Goal: Task Accomplishment & Management: Manage account settings

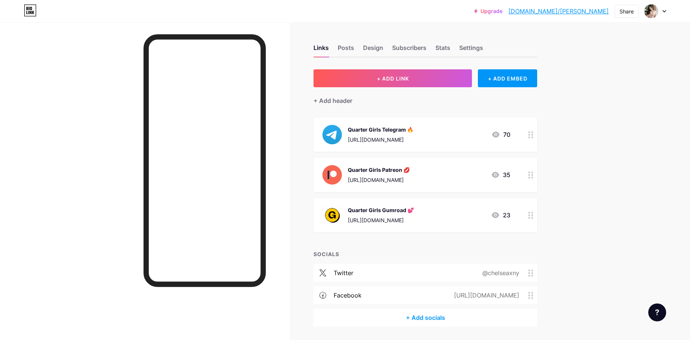
click at [660, 12] on div at bounding box center [656, 10] width 22 height 13
click at [594, 106] on li "Logout" at bounding box center [620, 105] width 92 height 20
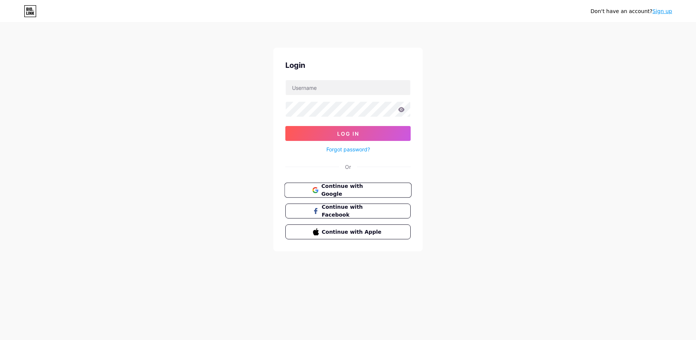
click at [378, 184] on button "Continue with Google" at bounding box center [347, 190] width 127 height 15
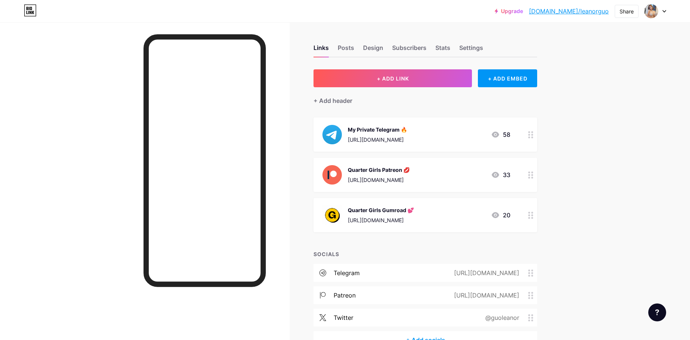
click at [485, 134] on div "My Private Telegram 🔥 [URL][DOMAIN_NAME] 58" at bounding box center [417, 134] width 188 height 19
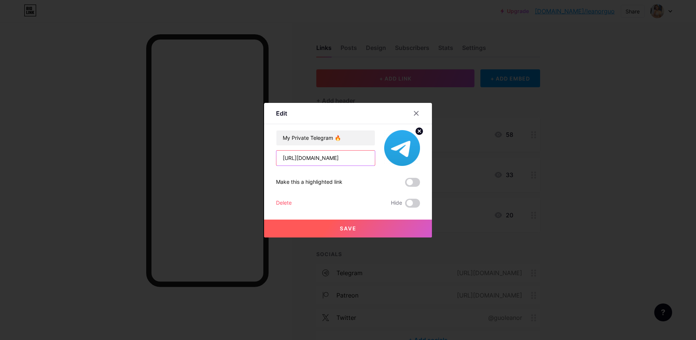
click at [362, 154] on input "[URL][DOMAIN_NAME]" at bounding box center [325, 158] width 98 height 15
paste input "QuarterGirls"
type input "[URL][DOMAIN_NAME]"
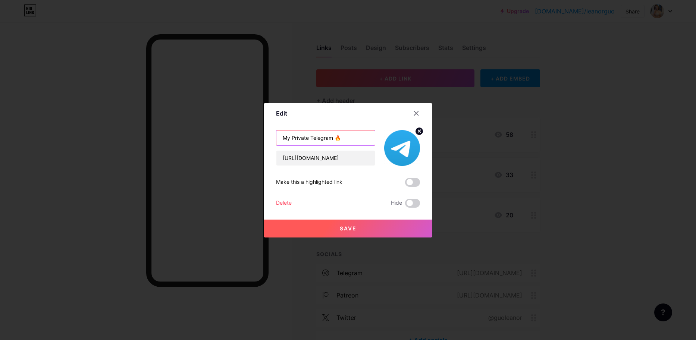
click at [314, 138] on input "My Private Telegram 🔥" at bounding box center [325, 138] width 98 height 15
type input "Quarter Girls Telegram 🔥"
click at [412, 183] on span at bounding box center [412, 182] width 15 height 9
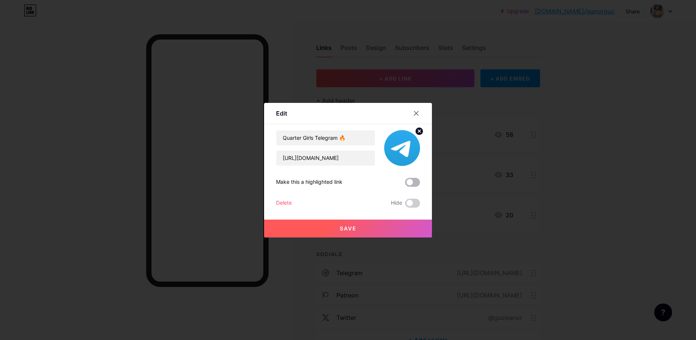
click at [405, 184] on input "checkbox" at bounding box center [405, 184] width 0 height 0
click at [362, 224] on button "Save" at bounding box center [348, 229] width 168 height 18
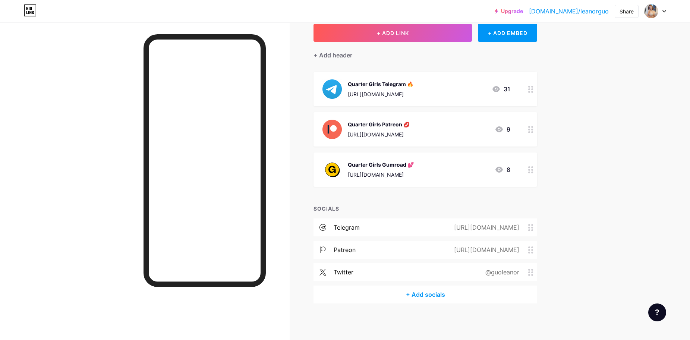
scroll to position [46, 0]
click at [528, 227] on div "[URL][DOMAIN_NAME]" at bounding box center [485, 227] width 86 height 9
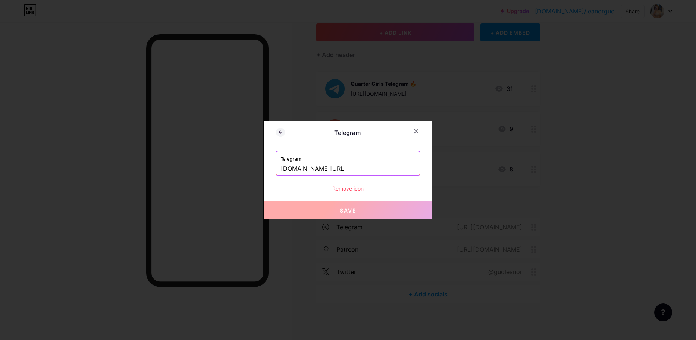
click at [353, 191] on div "Remove icon" at bounding box center [348, 189] width 144 height 8
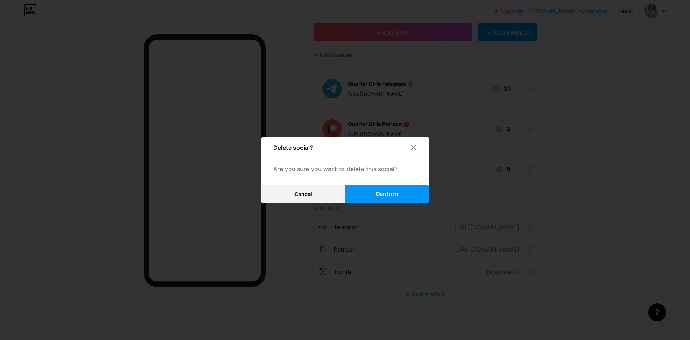
click at [366, 191] on button "Confirm" at bounding box center [387, 194] width 84 height 18
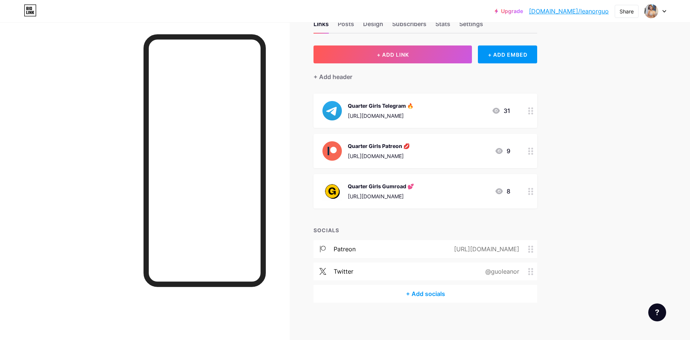
scroll to position [23, 0]
click at [493, 253] on div "[URL][DOMAIN_NAME]" at bounding box center [485, 249] width 86 height 9
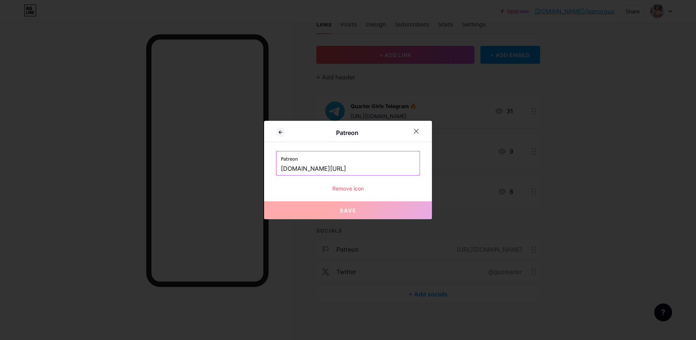
click at [348, 191] on div "Remove icon" at bounding box center [348, 189] width 144 height 8
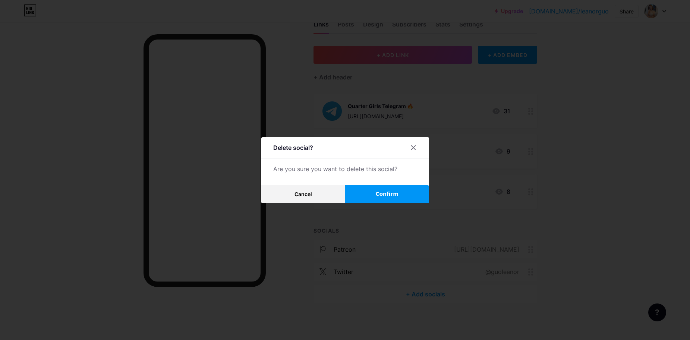
click at [382, 194] on span "Confirm" at bounding box center [387, 194] width 23 height 8
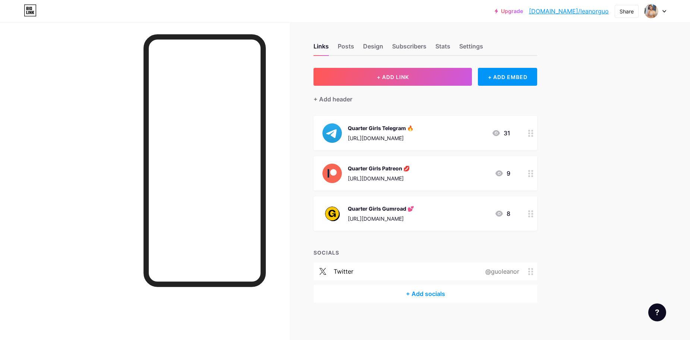
scroll to position [1, 0]
click at [434, 293] on div "+ Add socials" at bounding box center [426, 294] width 224 height 18
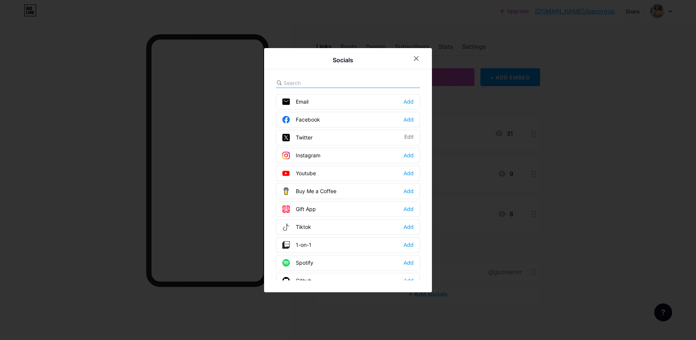
click at [408, 122] on div "Add" at bounding box center [408, 119] width 10 height 7
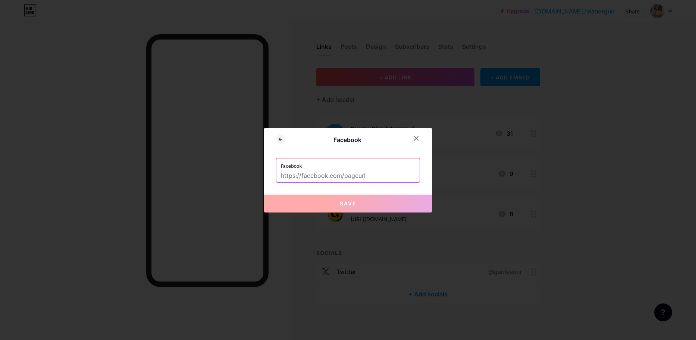
click at [364, 181] on input "text" at bounding box center [348, 176] width 134 height 13
paste input "[URL][DOMAIN_NAME]"
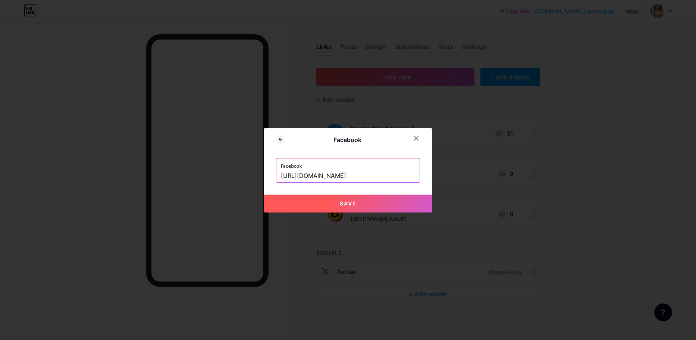
type input "[URL][DOMAIN_NAME]"
click at [339, 202] on button "Save" at bounding box center [348, 204] width 168 height 18
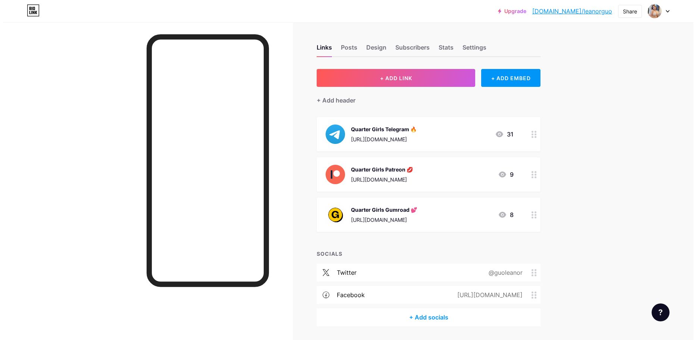
scroll to position [0, 0]
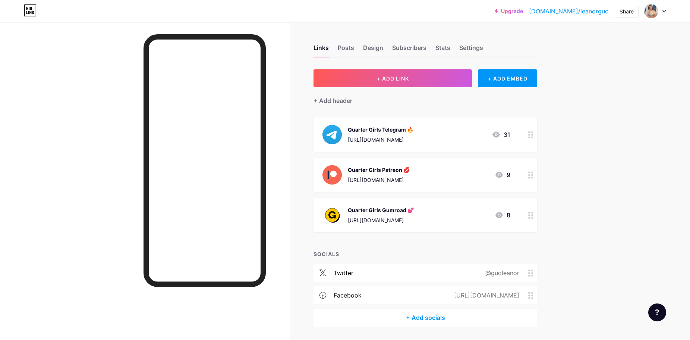
click at [612, 171] on div "Upgrade [DOMAIN_NAME]/[PERSON_NAME]... [DOMAIN_NAME]/leanorguo Share Switch acc…" at bounding box center [345, 182] width 690 height 364
click at [664, 13] on div at bounding box center [656, 10] width 22 height 13
click at [588, 107] on li "Logout" at bounding box center [620, 105] width 92 height 20
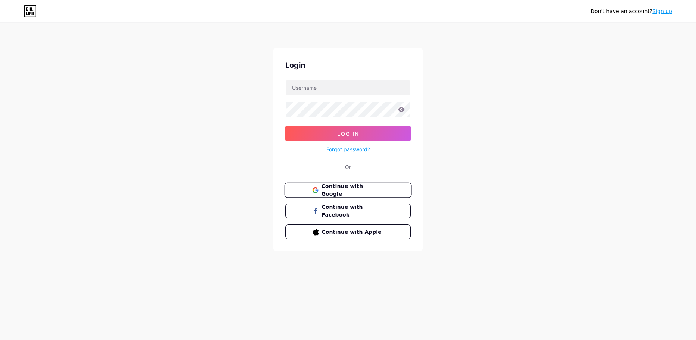
click at [342, 184] on button "Continue with Google" at bounding box center [347, 190] width 127 height 15
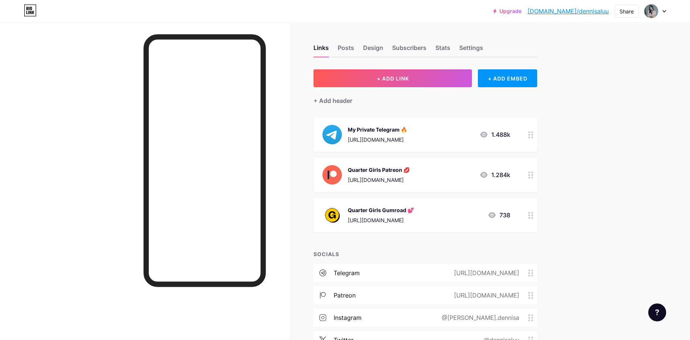
click at [453, 140] on div "My Private Telegram 🔥 https://t.me/+_FllHJ0zjPI0ZWU1 1.488k" at bounding box center [417, 134] width 188 height 19
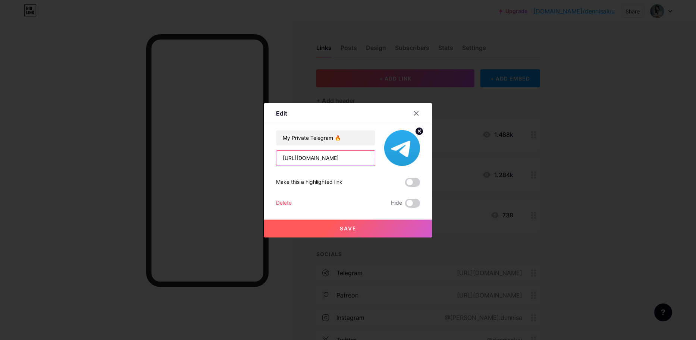
click at [326, 157] on input "https://t.me/+_FllHJ0zjPI0ZWU1" at bounding box center [325, 158] width 98 height 15
paste input "QuarterGirls"
type input "[URL][DOMAIN_NAME]"
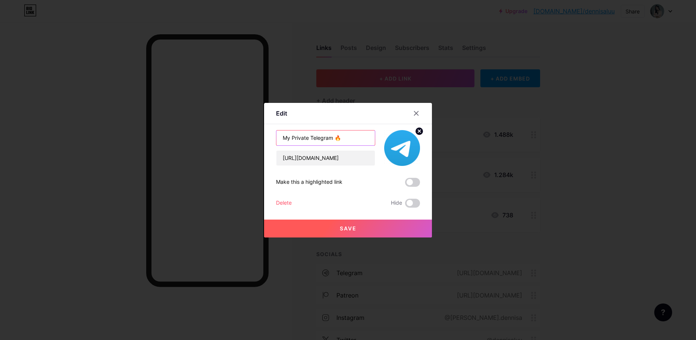
click at [299, 137] on input "My Private Telegram 🔥" at bounding box center [325, 138] width 98 height 15
type input "Quarter Girls Telegram 🔥"
click at [418, 178] on span at bounding box center [412, 182] width 15 height 9
click at [405, 184] on input "checkbox" at bounding box center [405, 184] width 0 height 0
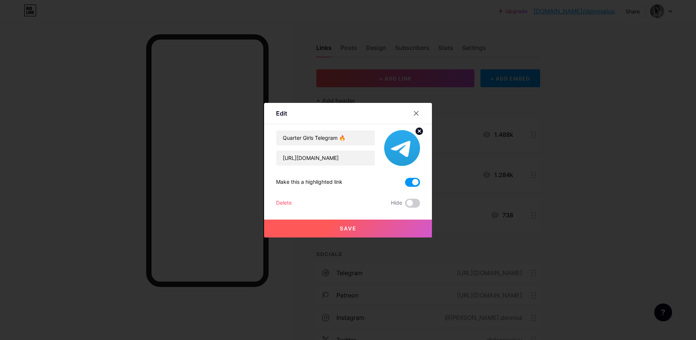
click at [364, 224] on button "Save" at bounding box center [348, 229] width 168 height 18
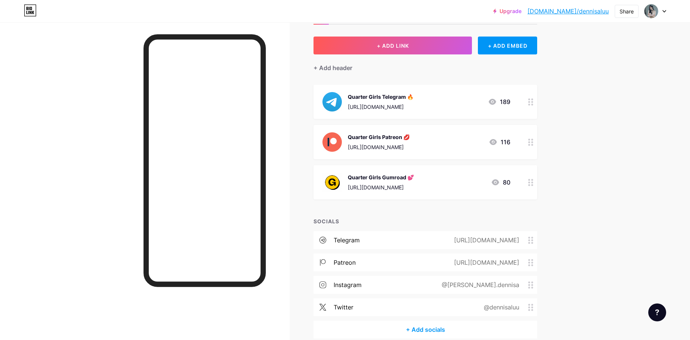
scroll to position [68, 0]
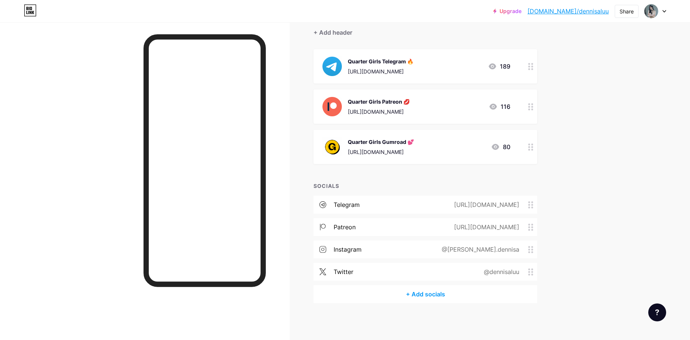
click at [520, 205] on div "https://t.me/+_FllHJ0zjPI0ZWU1" at bounding box center [485, 204] width 86 height 9
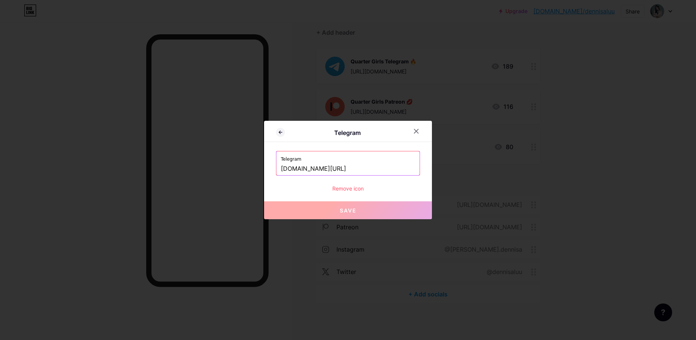
click at [353, 188] on div "Remove icon" at bounding box center [348, 189] width 144 height 8
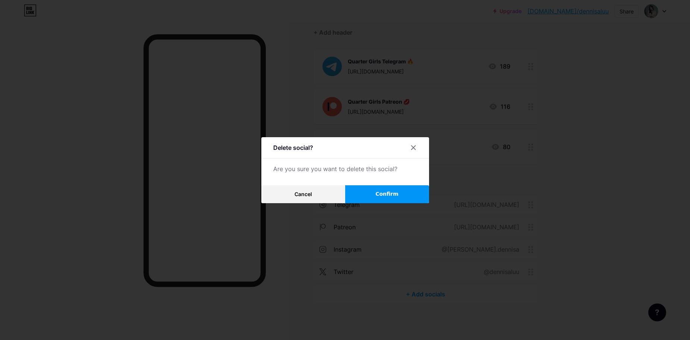
click at [375, 189] on button "Confirm" at bounding box center [387, 194] width 84 height 18
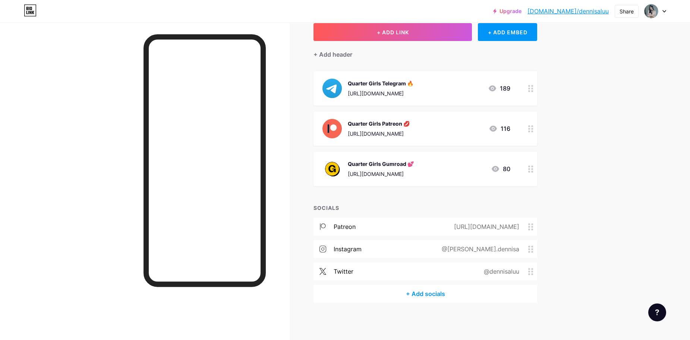
scroll to position [46, 0]
click at [465, 230] on div "[URL][DOMAIN_NAME]" at bounding box center [485, 227] width 86 height 9
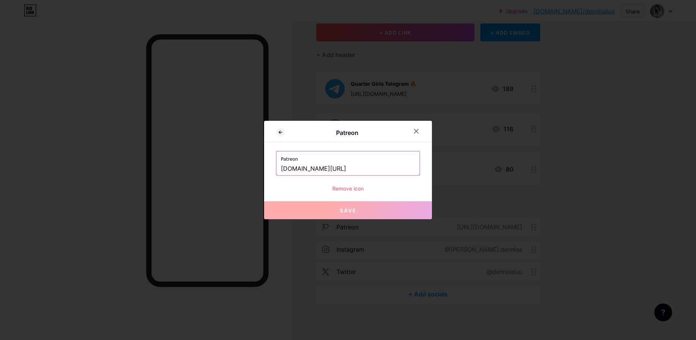
click at [365, 209] on button "Save" at bounding box center [348, 210] width 168 height 18
click at [350, 189] on div "Remove icon" at bounding box center [348, 189] width 144 height 8
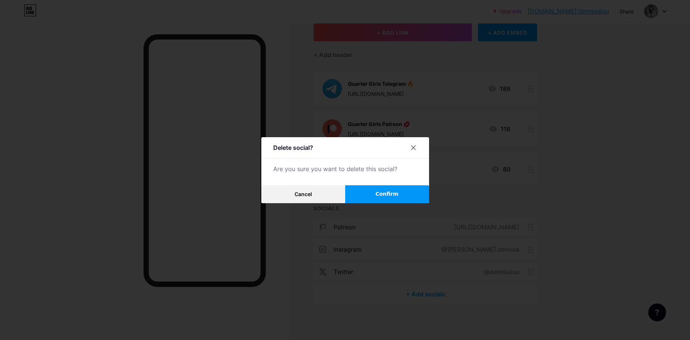
click at [379, 195] on button "Confirm" at bounding box center [387, 194] width 84 height 18
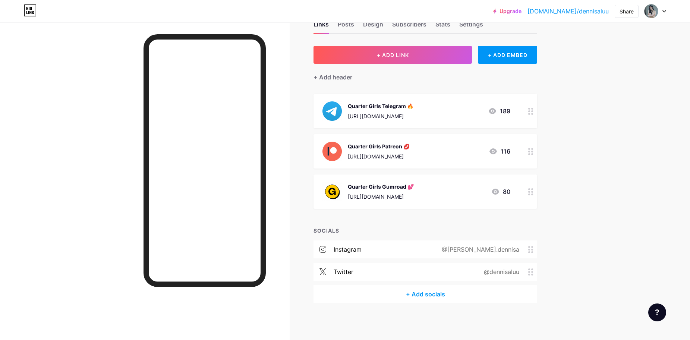
click at [503, 251] on div "@luu.dennisa" at bounding box center [479, 249] width 98 height 9
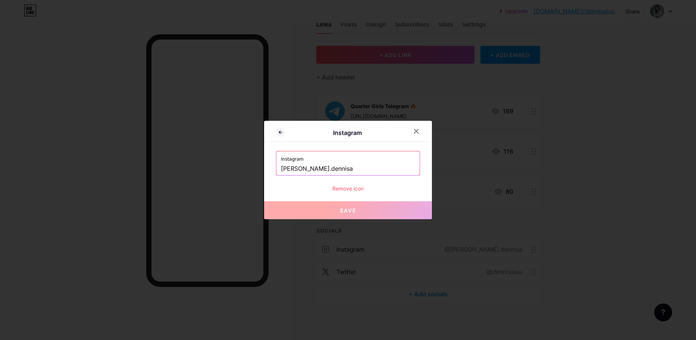
click at [349, 190] on div "Remove icon" at bounding box center [348, 189] width 144 height 8
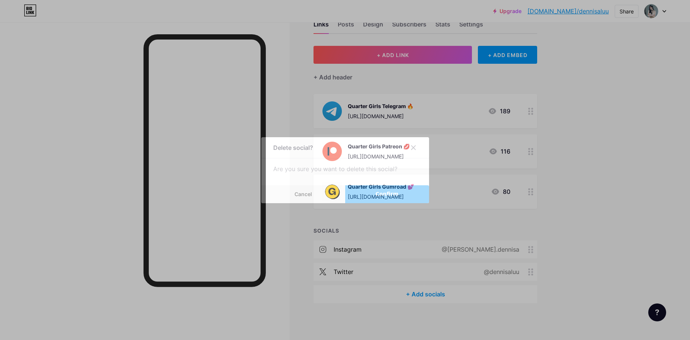
click at [383, 192] on span "Confirm" at bounding box center [387, 194] width 23 height 8
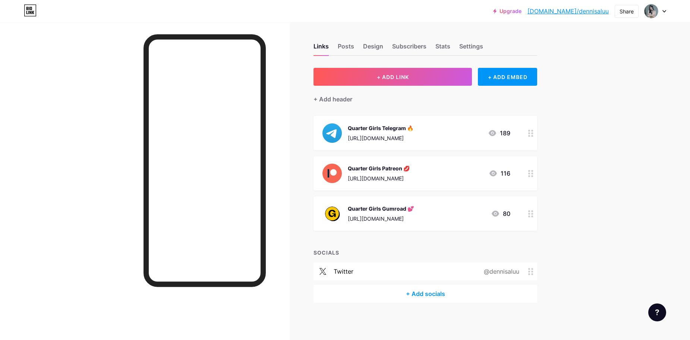
scroll to position [1, 0]
click at [439, 296] on div "+ Add socials" at bounding box center [426, 294] width 224 height 18
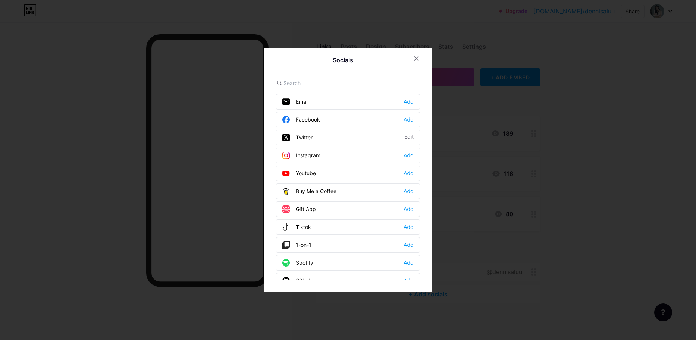
click at [405, 120] on div "Add" at bounding box center [408, 119] width 10 height 7
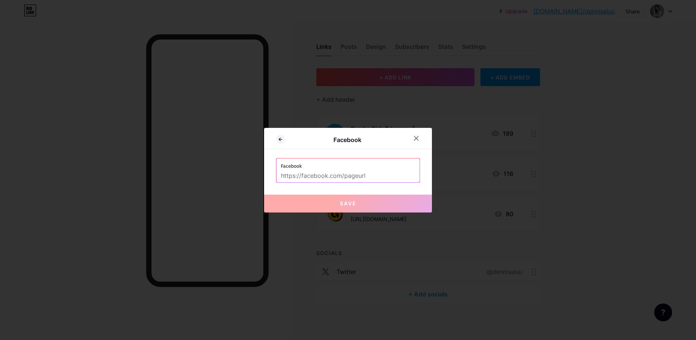
click at [347, 177] on input "text" at bounding box center [348, 176] width 134 height 13
paste input "https://www.facebook.com/luudennisa"
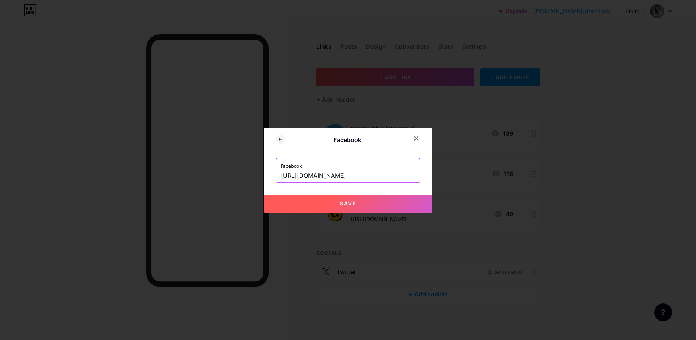
type input "https://www.facebook.com/luudennisa"
click at [360, 201] on button "Save" at bounding box center [348, 204] width 168 height 18
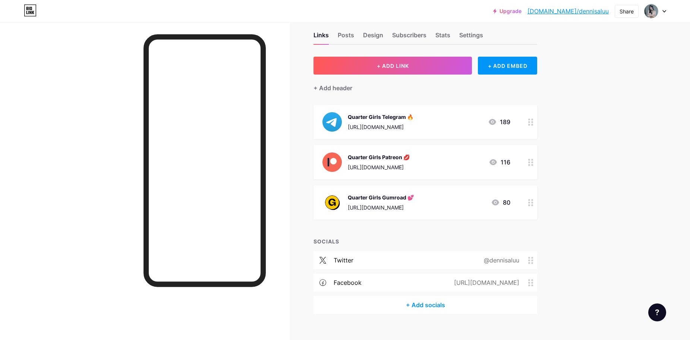
scroll to position [0, 0]
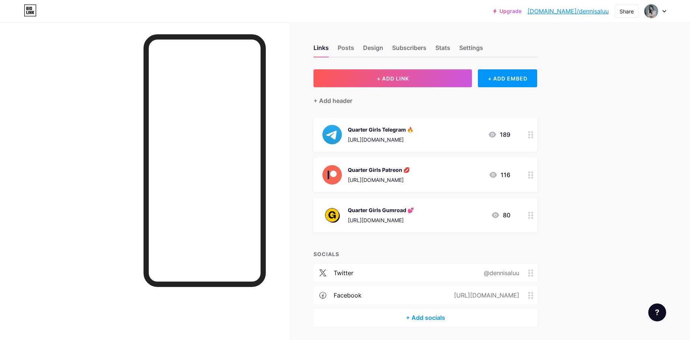
click at [607, 117] on div "Upgrade bio.link/dennis... bio.link/dennisaluu Share Switch accounts Dennisa Lu…" at bounding box center [345, 182] width 690 height 364
